Goal: Task Accomplishment & Management: Manage account settings

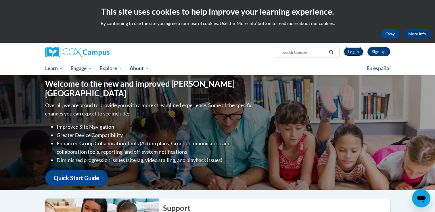
click at [358, 51] on link "Log In" at bounding box center [353, 51] width 20 height 9
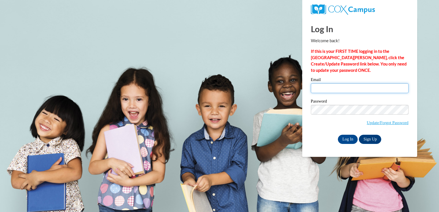
click at [316, 85] on input "Email" at bounding box center [360, 88] width 98 height 10
type input "[EMAIL_ADDRESS][DOMAIN_NAME]"
click at [364, 82] on label "Email" at bounding box center [360, 81] width 98 height 6
click at [364, 83] on input "[EMAIL_ADDRESS][DOMAIN_NAME]" at bounding box center [360, 88] width 98 height 10
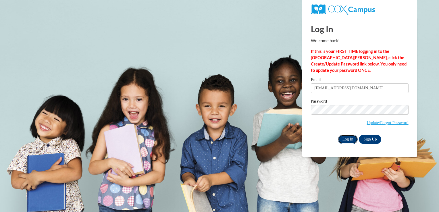
click at [351, 139] on input "Log In" at bounding box center [348, 139] width 20 height 9
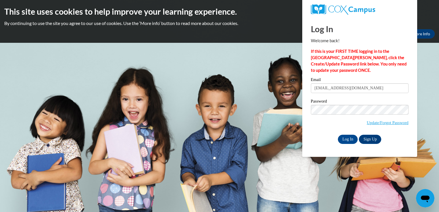
click at [396, 131] on div "Password Update/Forgot Password" at bounding box center [360, 116] width 98 height 34
click at [372, 124] on link "Update/Forgot Password" at bounding box center [388, 122] width 42 height 5
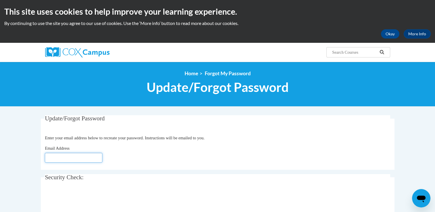
click at [57, 160] on input "Email Address" at bounding box center [73, 158] width 57 height 10
type input "mary_vultur@yahoo.com"
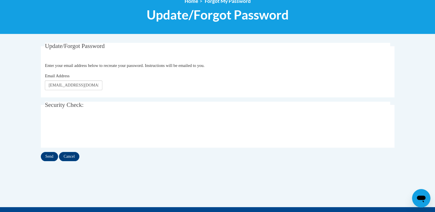
scroll to position [73, 0]
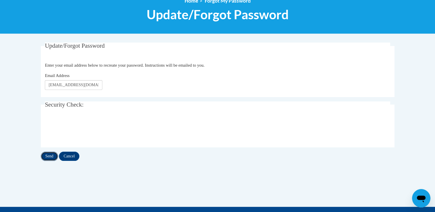
click at [48, 155] on input "Send" at bounding box center [49, 156] width 17 height 9
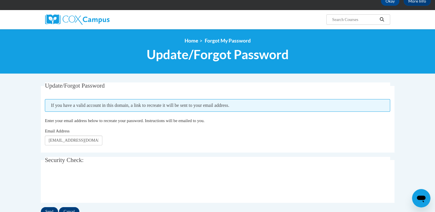
scroll to position [32, 0]
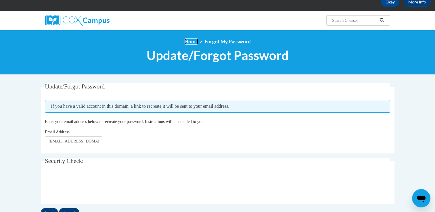
click at [190, 40] on link "Home" at bounding box center [191, 41] width 14 height 6
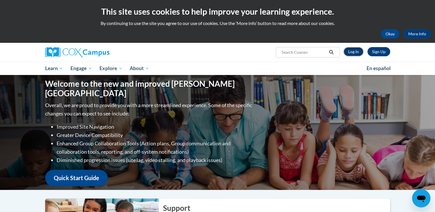
click at [352, 53] on link "Log In" at bounding box center [353, 51] width 20 height 9
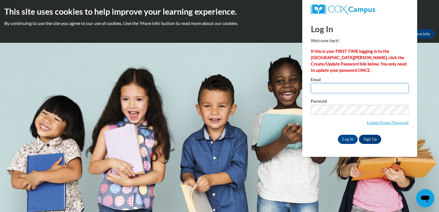
type input "mary_vultur@yahoo.com"
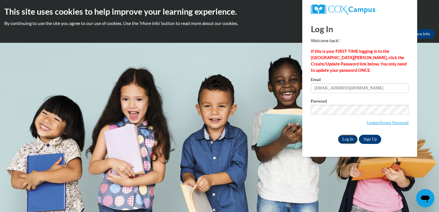
click at [346, 142] on input "Log In" at bounding box center [348, 139] width 20 height 9
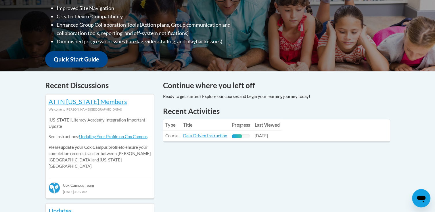
scroll to position [244, 0]
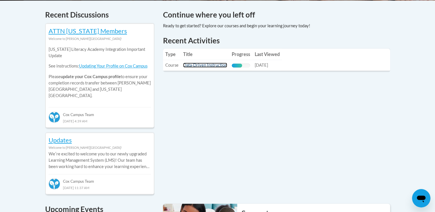
click at [198, 65] on link "Data-Driven Instruction" at bounding box center [205, 65] width 44 height 5
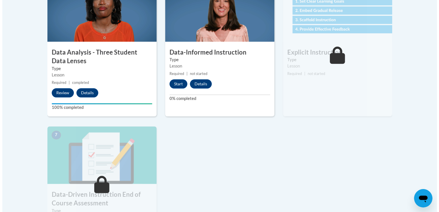
scroll to position [374, 0]
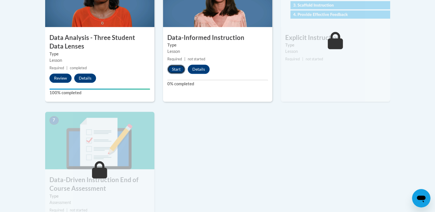
click at [174, 70] on button "Start" at bounding box center [176, 69] width 18 height 9
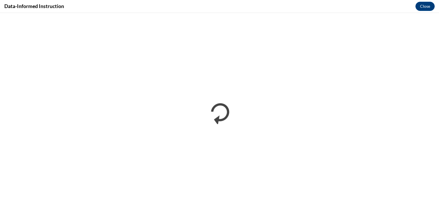
scroll to position [0, 0]
